Goal: Task Accomplishment & Management: Use online tool/utility

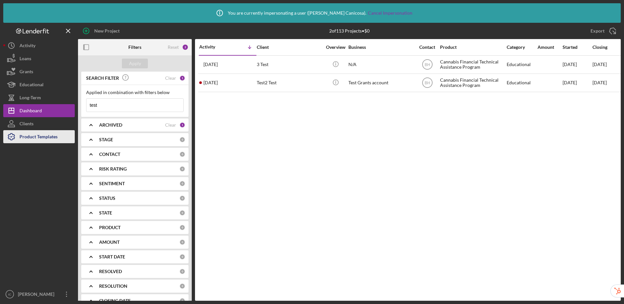
click at [32, 140] on div "Product Templates" at bounding box center [38, 137] width 38 height 15
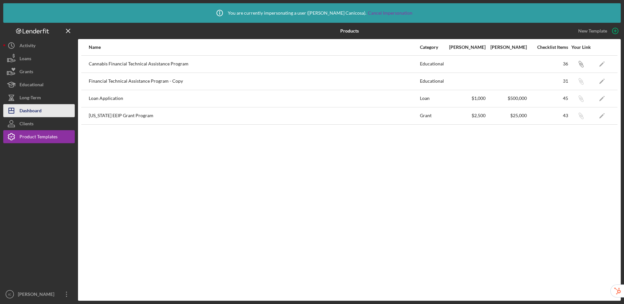
click at [31, 109] on div "Dashboard" at bounding box center [30, 111] width 22 height 15
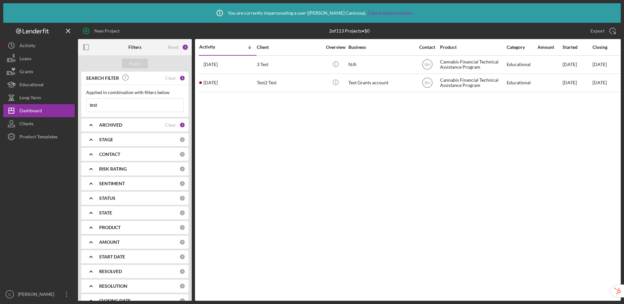
click at [157, 126] on div "ARCHIVED" at bounding box center [132, 124] width 66 height 5
click at [92, 150] on input "Active" at bounding box center [89, 151] width 6 height 6
checkbox input "false"
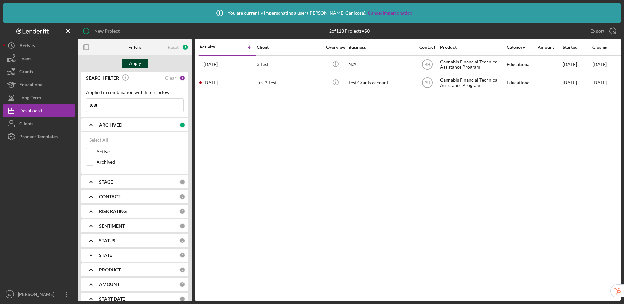
click at [140, 65] on div "Apply" at bounding box center [135, 63] width 12 height 10
drag, startPoint x: 130, startPoint y: 104, endPoint x: 86, endPoint y: 106, distance: 43.9
click at [86, 106] on div "test Icon/Menu Close" at bounding box center [134, 105] width 97 height 14
click at [133, 65] on div "Apply" at bounding box center [135, 63] width 12 height 10
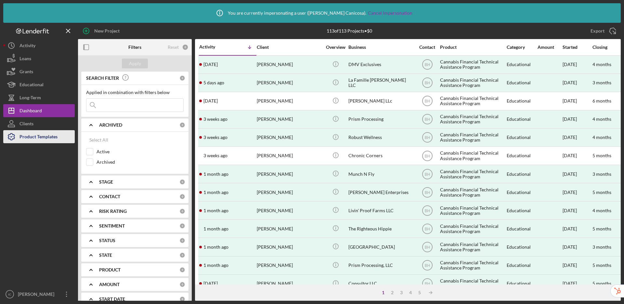
click at [29, 142] on div "Product Templates" at bounding box center [38, 137] width 38 height 15
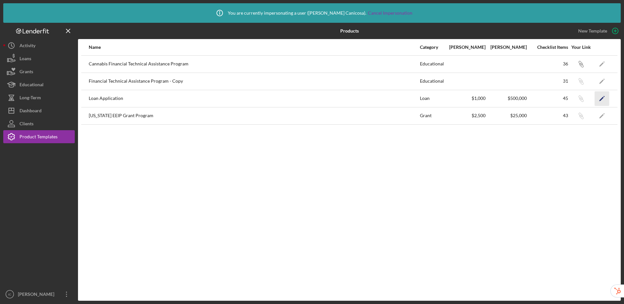
click at [602, 99] on icon "Icon/Edit" at bounding box center [602, 98] width 15 height 15
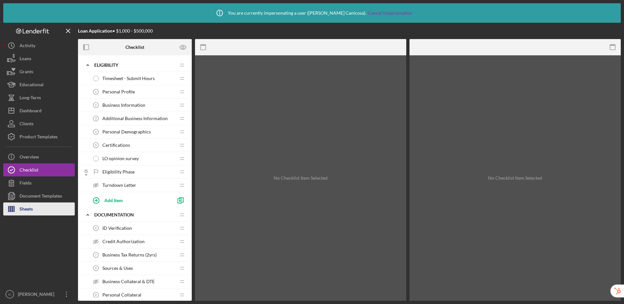
click at [15, 212] on icon "button" at bounding box center [11, 209] width 16 height 16
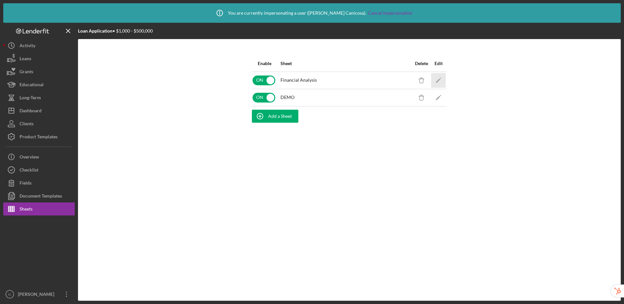
click at [439, 77] on icon "Icon/Edit" at bounding box center [438, 80] width 15 height 15
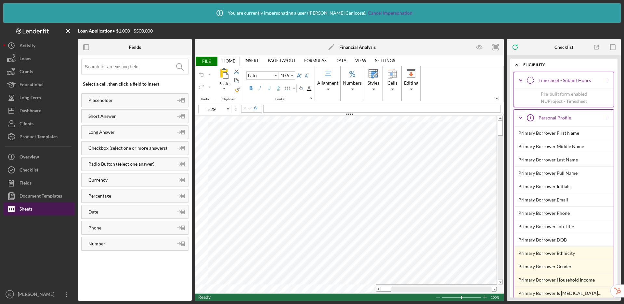
click at [40, 210] on button "Sheets" at bounding box center [38, 208] width 71 height 13
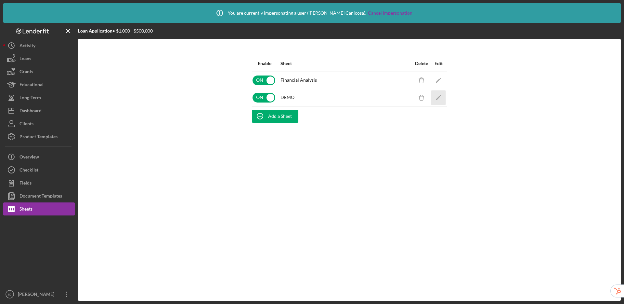
click at [440, 97] on icon "Icon/Edit" at bounding box center [438, 97] width 15 height 15
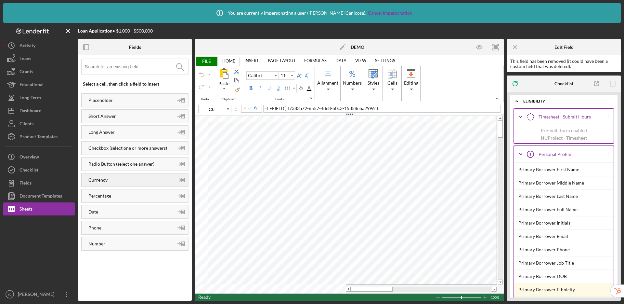
type input "C8"
type input "C15"
click at [28, 181] on div "Fields" at bounding box center [25, 183] width 12 height 15
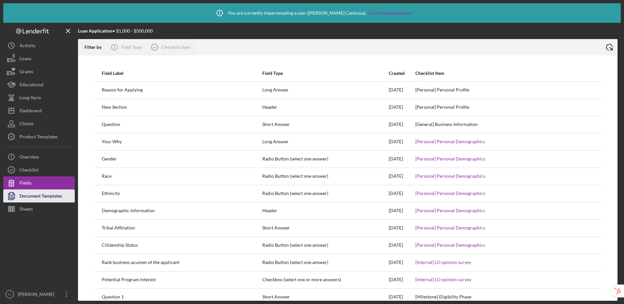
click at [32, 201] on div "Document Templates" at bounding box center [40, 196] width 43 height 15
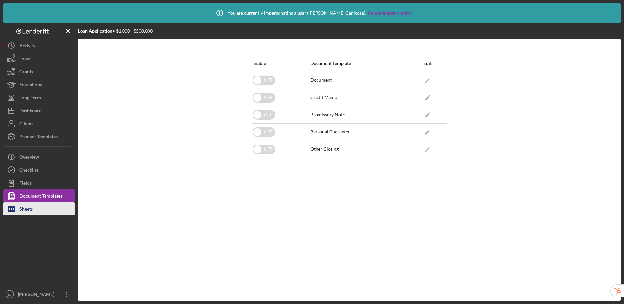
click at [33, 211] on div "Sheets" at bounding box center [25, 209] width 13 height 15
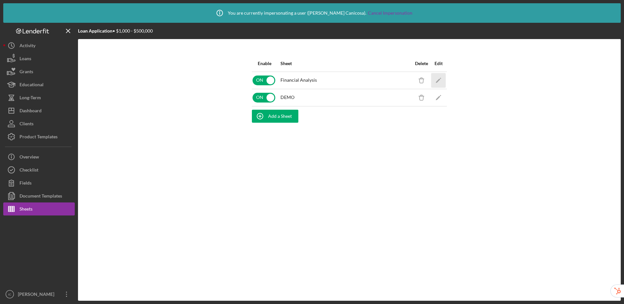
click at [438, 79] on icon "Icon/Edit" at bounding box center [438, 80] width 15 height 15
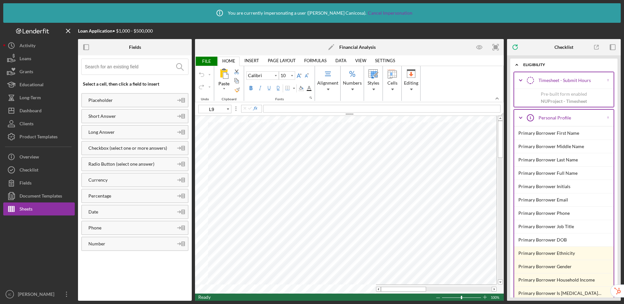
type input "11"
click at [35, 172] on div "Checklist" at bounding box center [28, 170] width 19 height 15
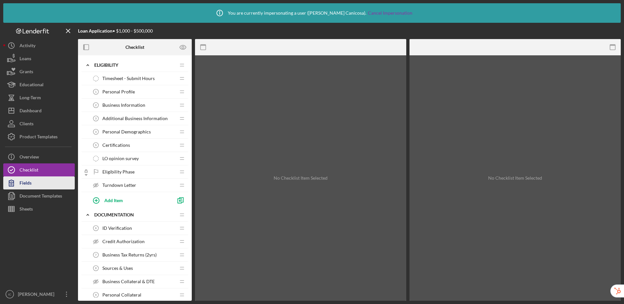
click at [36, 185] on button "Fields" at bounding box center [38, 182] width 71 height 13
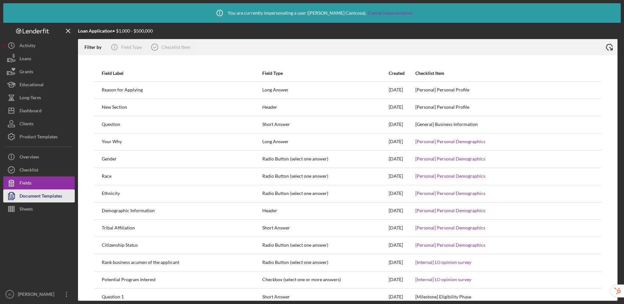
click at [38, 193] on div "Document Templates" at bounding box center [40, 196] width 43 height 15
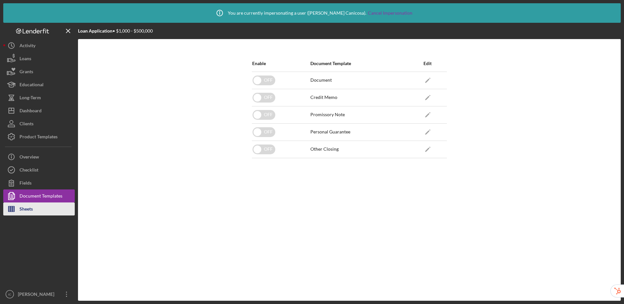
click at [18, 212] on icon "button" at bounding box center [11, 209] width 16 height 16
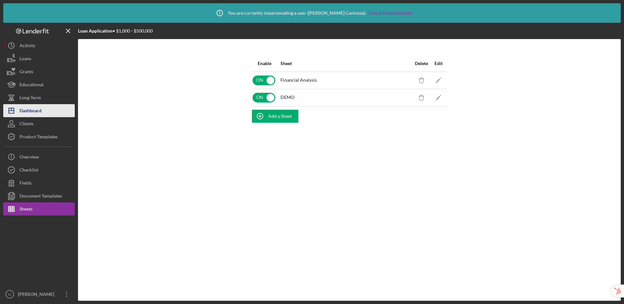
click at [40, 110] on div "Dashboard" at bounding box center [30, 111] width 22 height 15
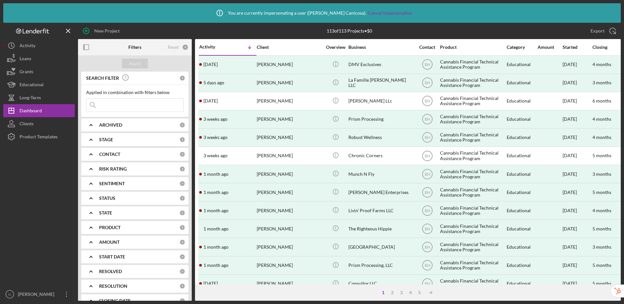
click at [44, 143] on div at bounding box center [38, 215] width 71 height 144
click at [46, 140] on div "Product Templates" at bounding box center [38, 137] width 38 height 15
